Goal: Task Accomplishment & Management: Manage account settings

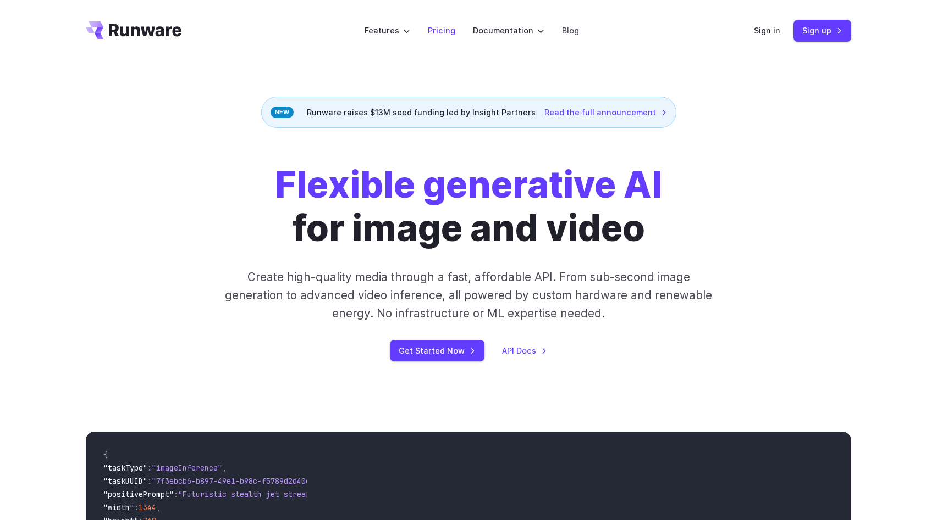
click at [440, 31] on link "Pricing" at bounding box center [441, 30] width 27 height 13
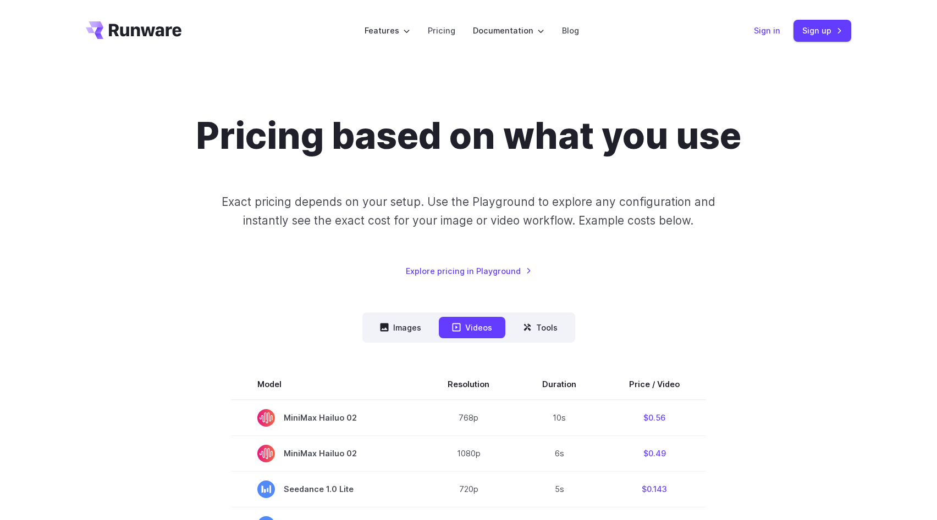
click at [769, 27] on link "Sign in" at bounding box center [766, 30] width 26 height 13
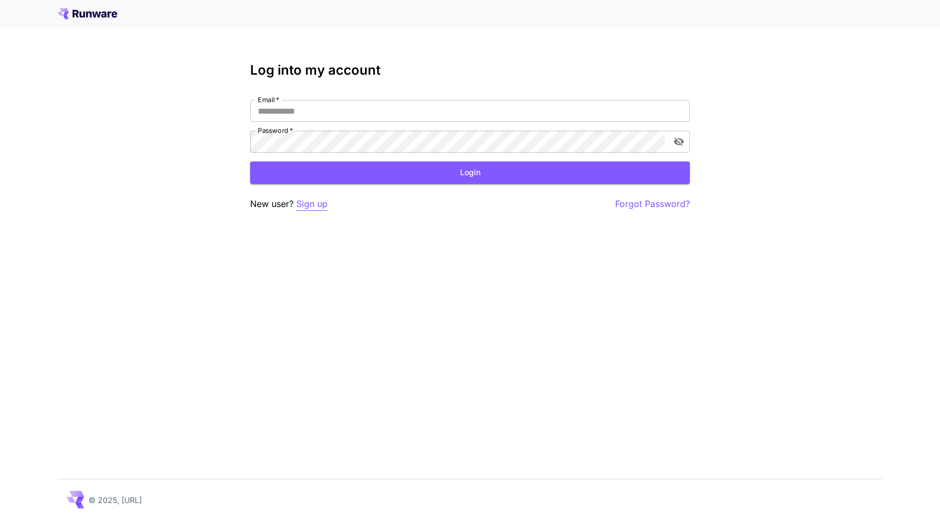
click at [307, 206] on p "Sign up" at bounding box center [311, 204] width 31 height 14
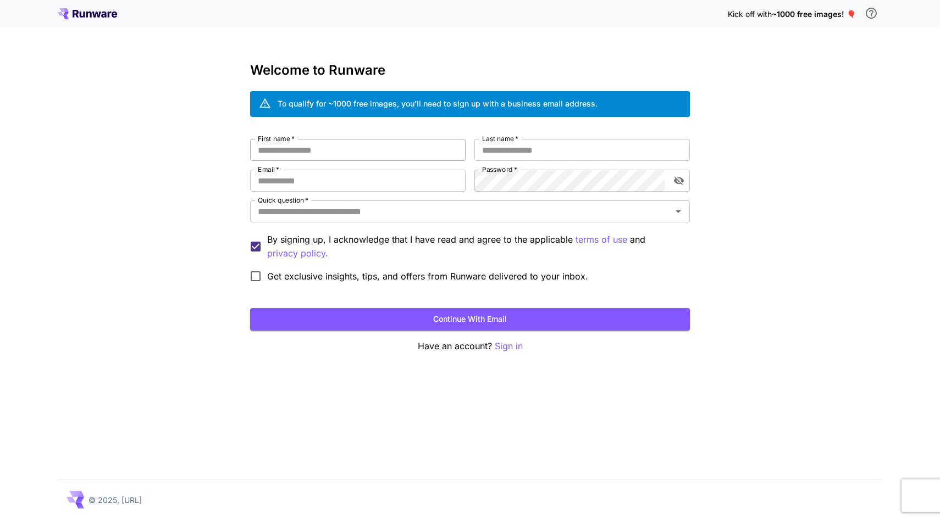
click at [318, 158] on input "First name   *" at bounding box center [357, 150] width 215 height 22
click at [293, 186] on input "Email   *" at bounding box center [357, 181] width 215 height 22
click at [284, 206] on input "Quick question   *" at bounding box center [460, 211] width 415 height 15
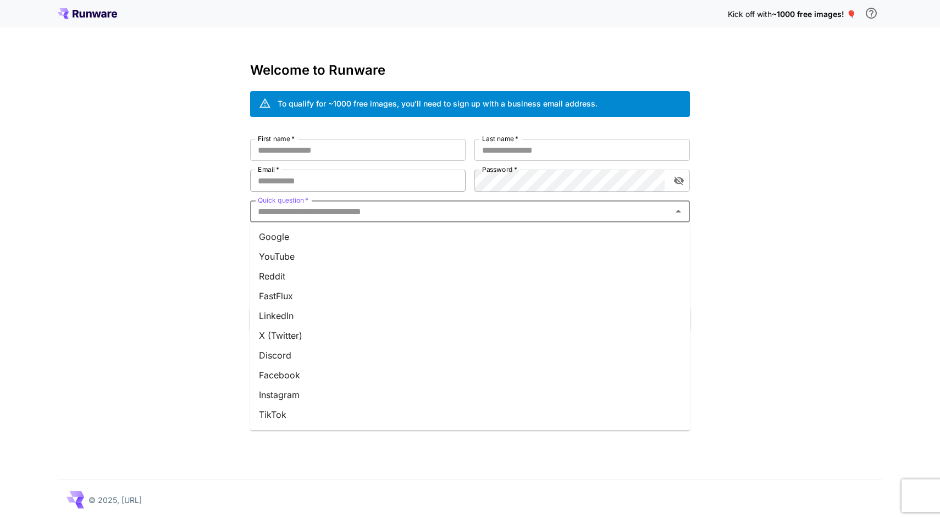
click at [314, 179] on input "Email   *" at bounding box center [357, 181] width 215 height 22
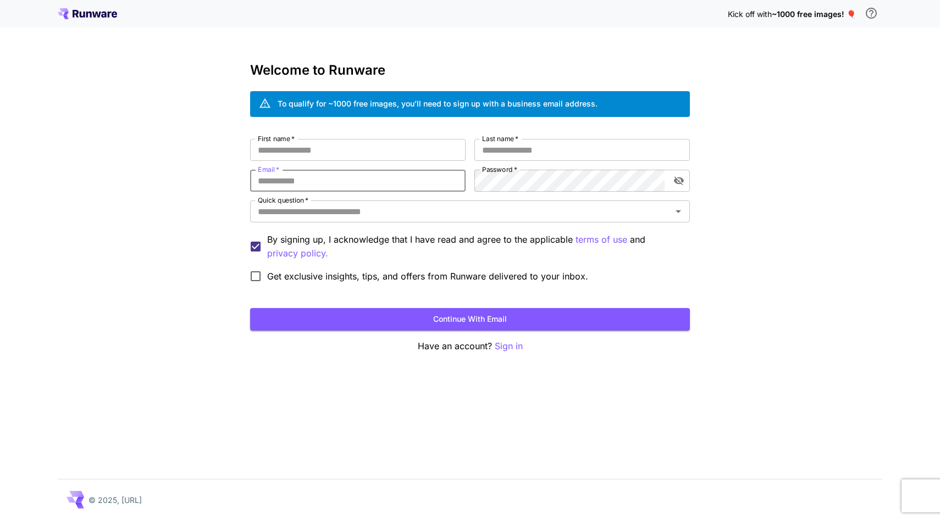
type input "**********"
click at [361, 149] on input "First name   *" at bounding box center [357, 150] width 215 height 22
type input "*******"
type input "***"
click at [318, 210] on input "Quick question   *" at bounding box center [460, 211] width 415 height 15
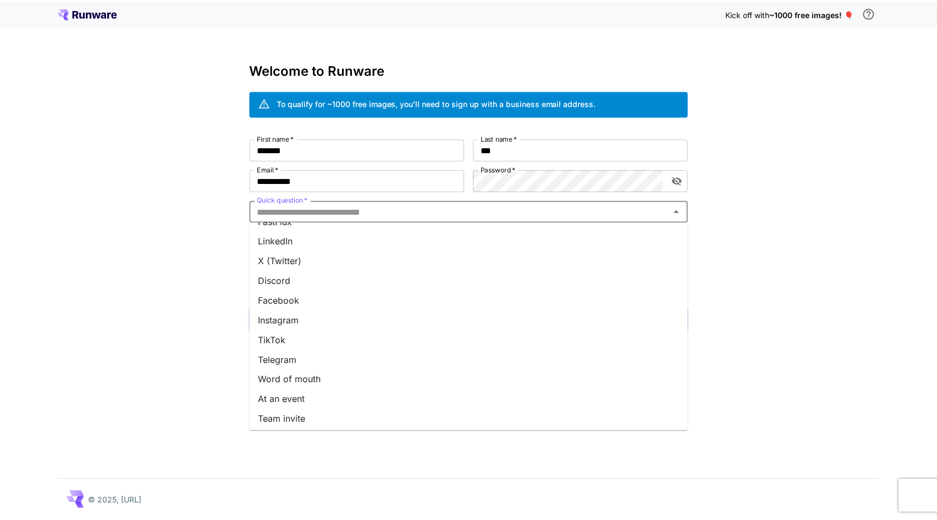
scroll to position [97, 0]
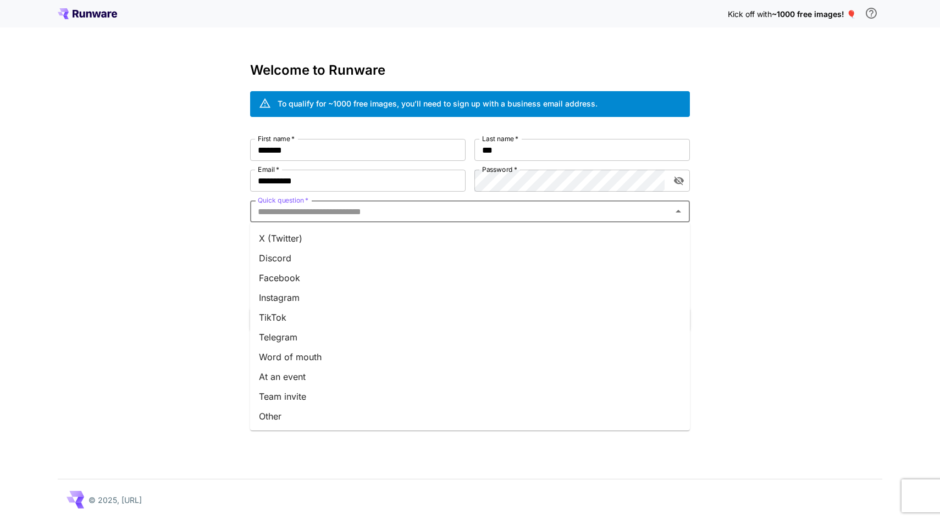
click at [271, 417] on li "Other" at bounding box center [470, 417] width 440 height 20
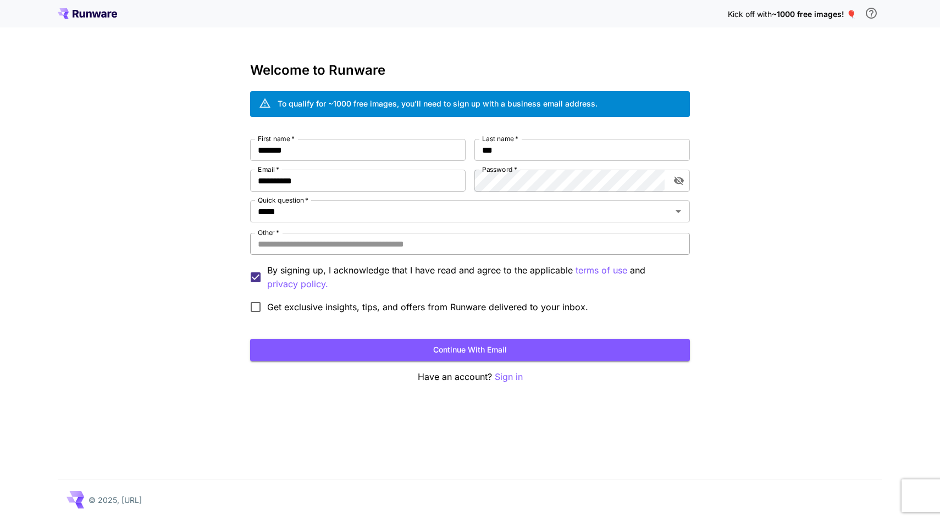
click at [276, 250] on input "Other   *" at bounding box center [470, 244] width 440 height 22
click at [289, 241] on input "**********" at bounding box center [470, 244] width 440 height 22
type input "**********"
click at [496, 349] on button "Continue with email" at bounding box center [470, 350] width 440 height 23
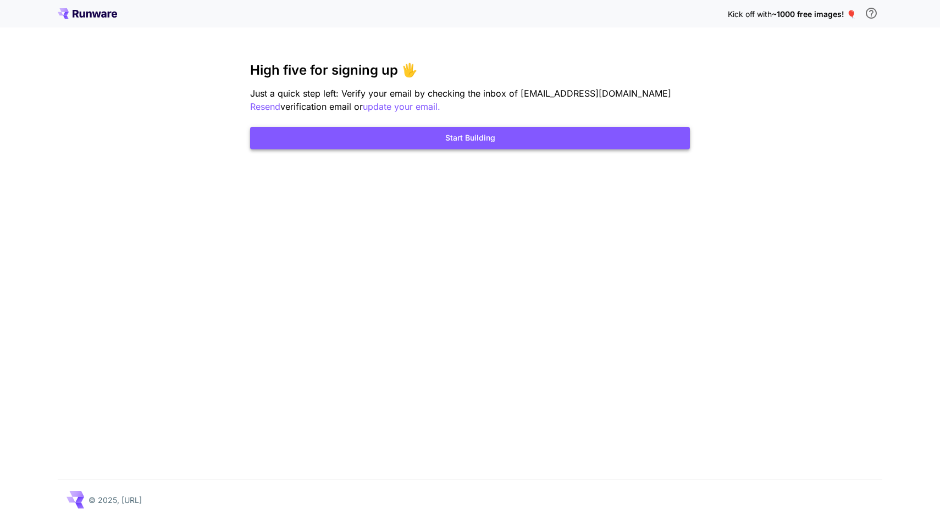
click at [463, 137] on button "Start Building" at bounding box center [470, 138] width 440 height 23
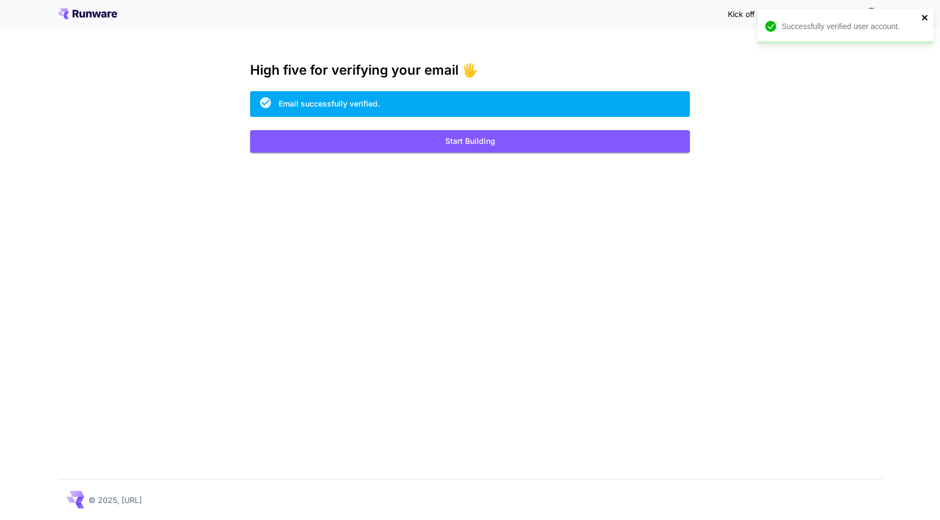
click at [923, 16] on icon "close" at bounding box center [924, 17] width 5 height 5
click at [453, 141] on button "Start Building" at bounding box center [470, 141] width 440 height 23
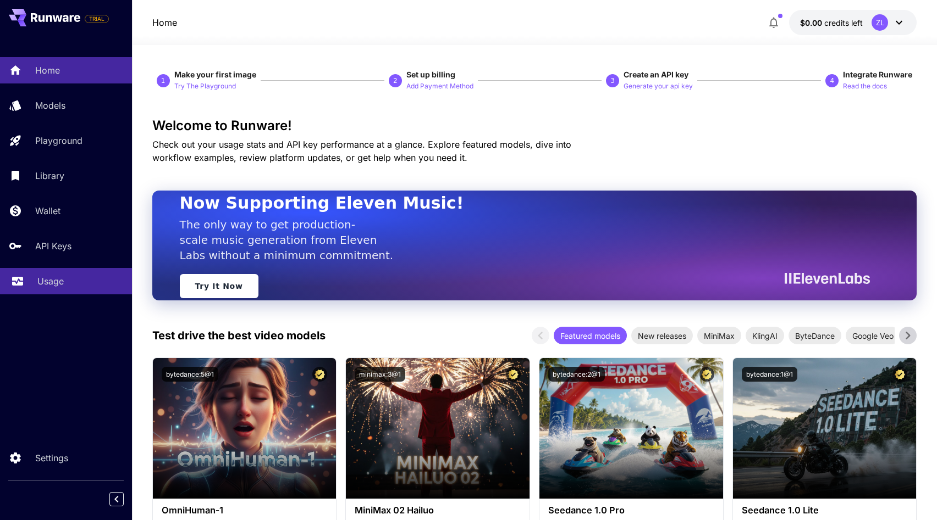
click at [48, 280] on p "Usage" at bounding box center [50, 281] width 26 height 13
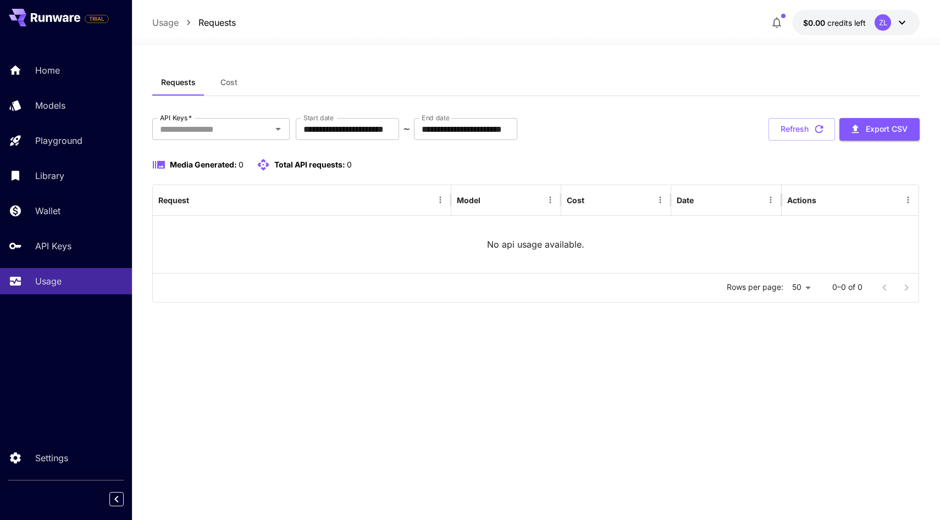
click at [896, 25] on icon at bounding box center [901, 22] width 13 height 13
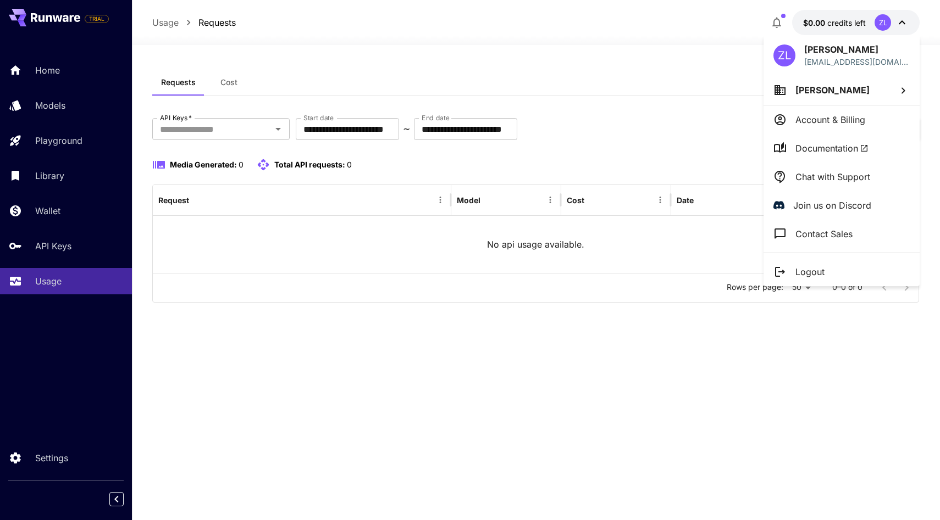
click at [836, 126] on li "Account & Billing" at bounding box center [841, 120] width 156 height 29
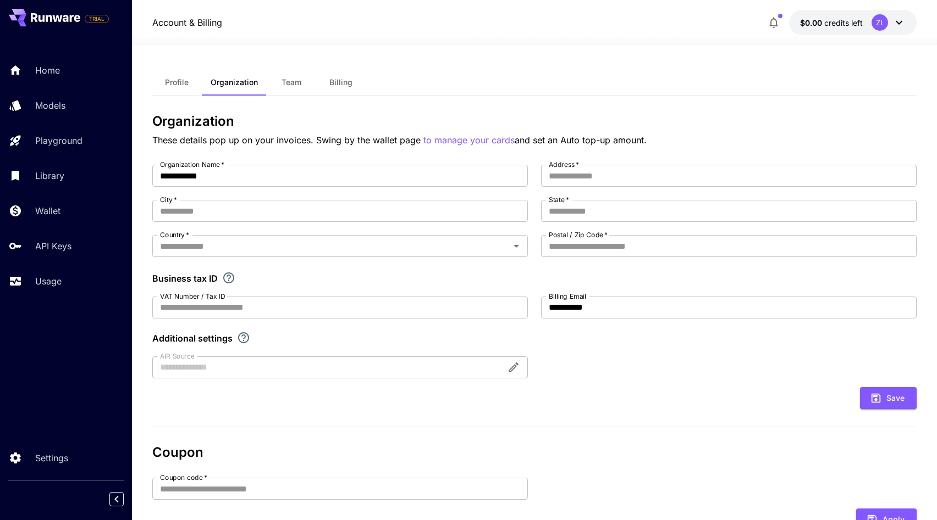
click at [179, 79] on span "Profile" at bounding box center [177, 82] width 24 height 10
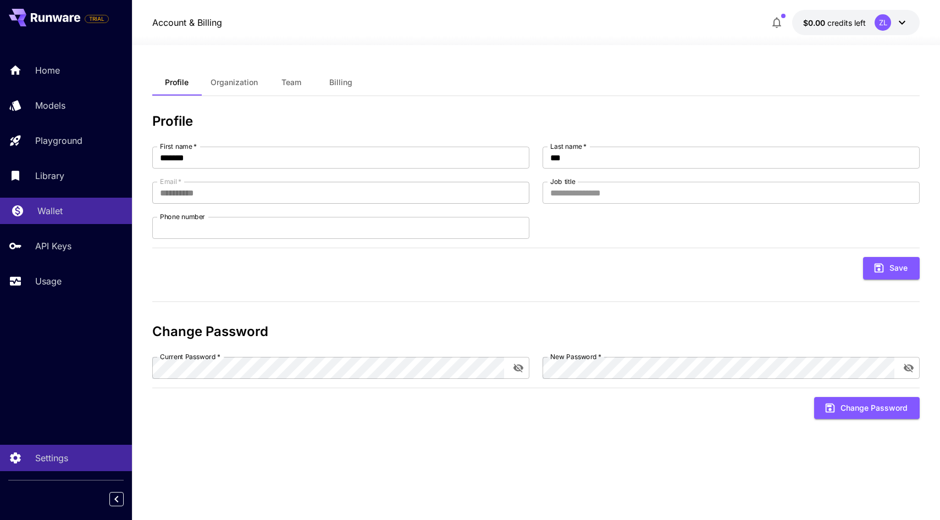
click at [46, 208] on p "Wallet" at bounding box center [49, 210] width 25 height 13
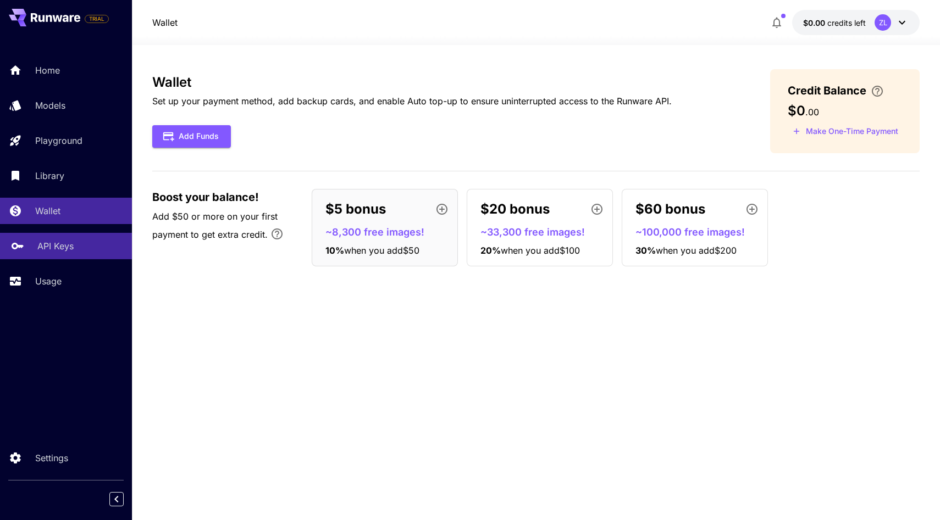
click at [46, 252] on p "API Keys" at bounding box center [55, 246] width 36 height 13
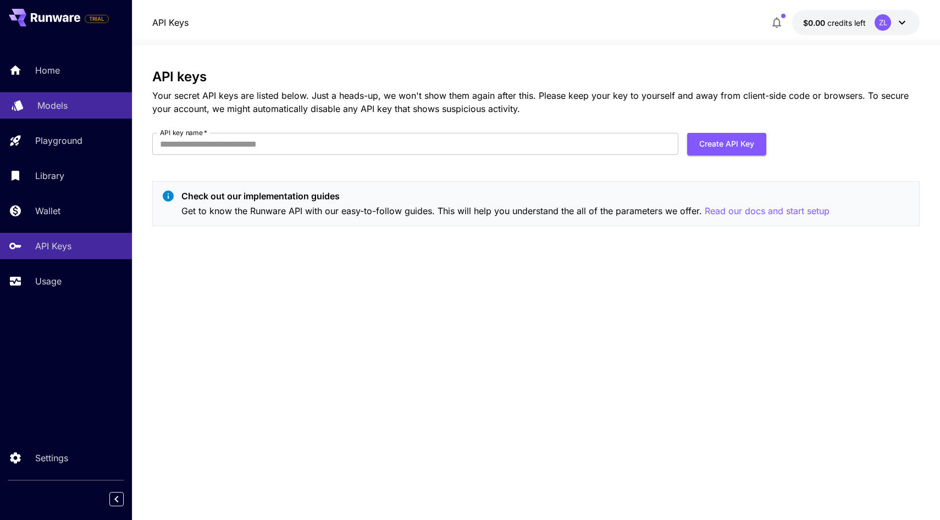
click at [54, 107] on p "Models" at bounding box center [52, 105] width 30 height 13
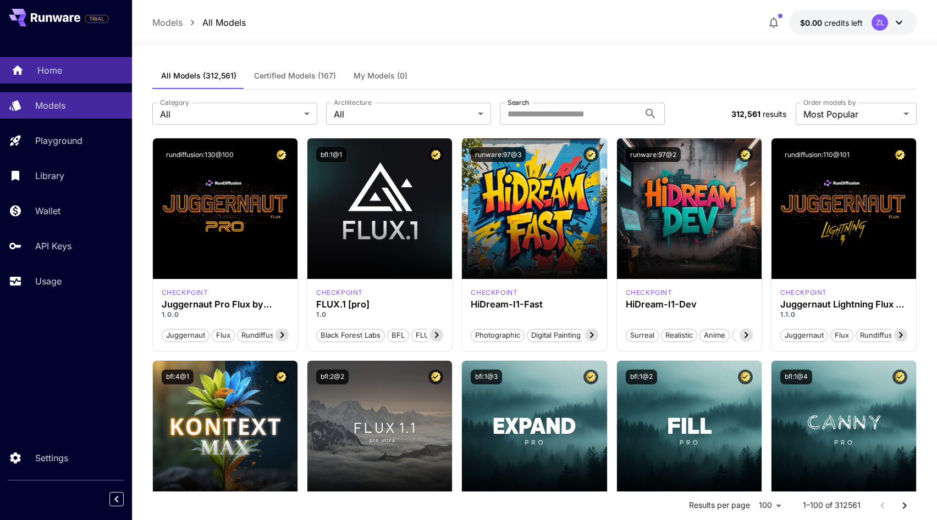
click at [53, 75] on p "Home" at bounding box center [49, 70] width 25 height 13
